Goal: Task Accomplishment & Management: Manage account settings

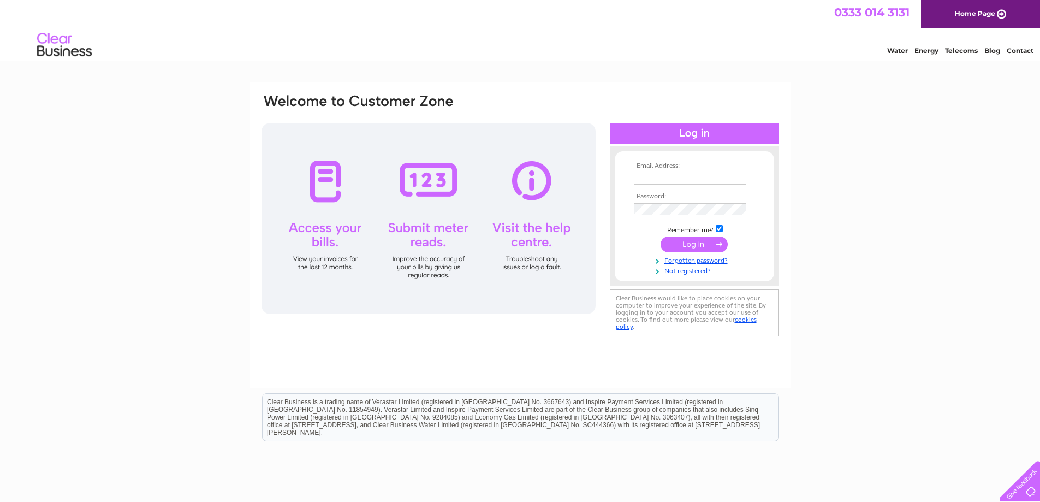
type input "info@famousstarhotel.co.uk"
click at [687, 242] on input "submit" at bounding box center [694, 243] width 67 height 15
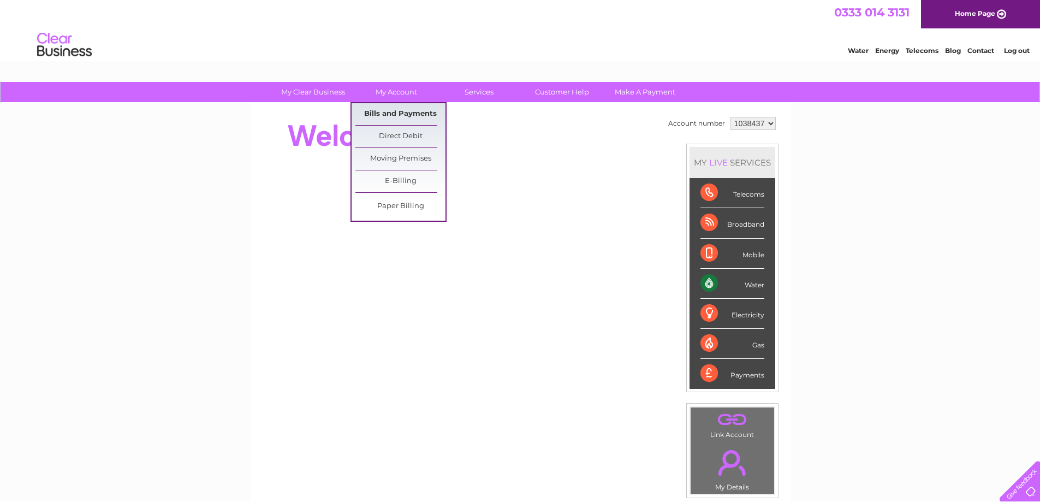
click at [377, 114] on link "Bills and Payments" at bounding box center [400, 114] width 90 height 22
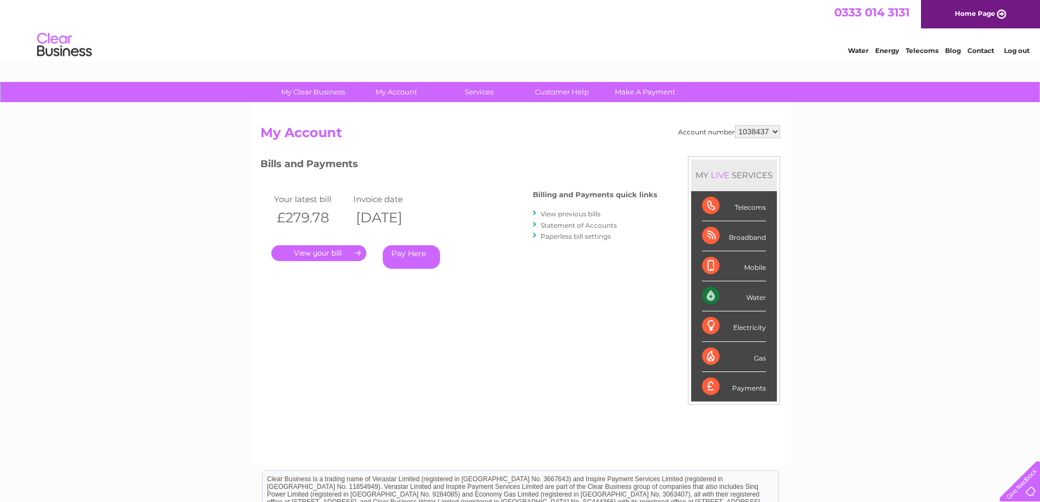
click at [313, 251] on link "." at bounding box center [318, 253] width 95 height 16
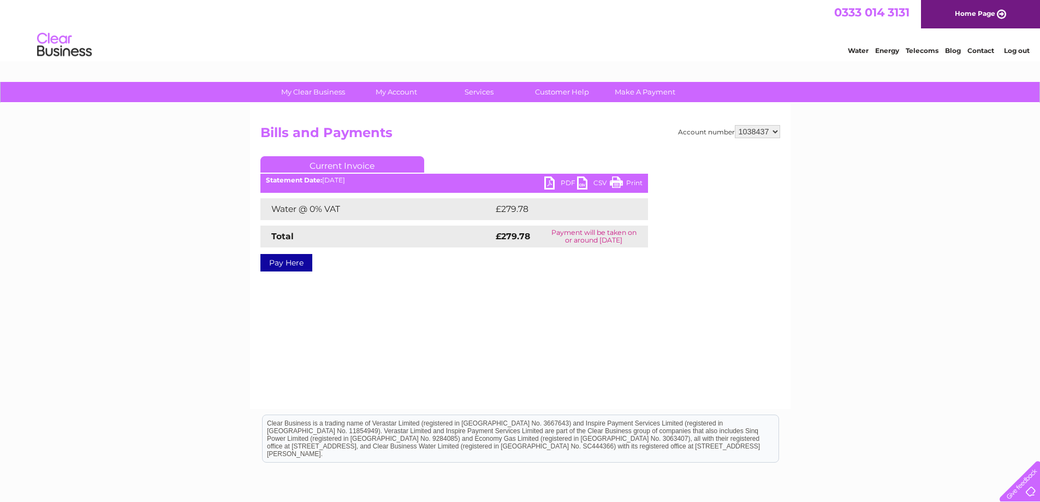
click at [563, 181] on link "PDF" at bounding box center [560, 184] width 33 height 16
